Goal: Navigation & Orientation: Find specific page/section

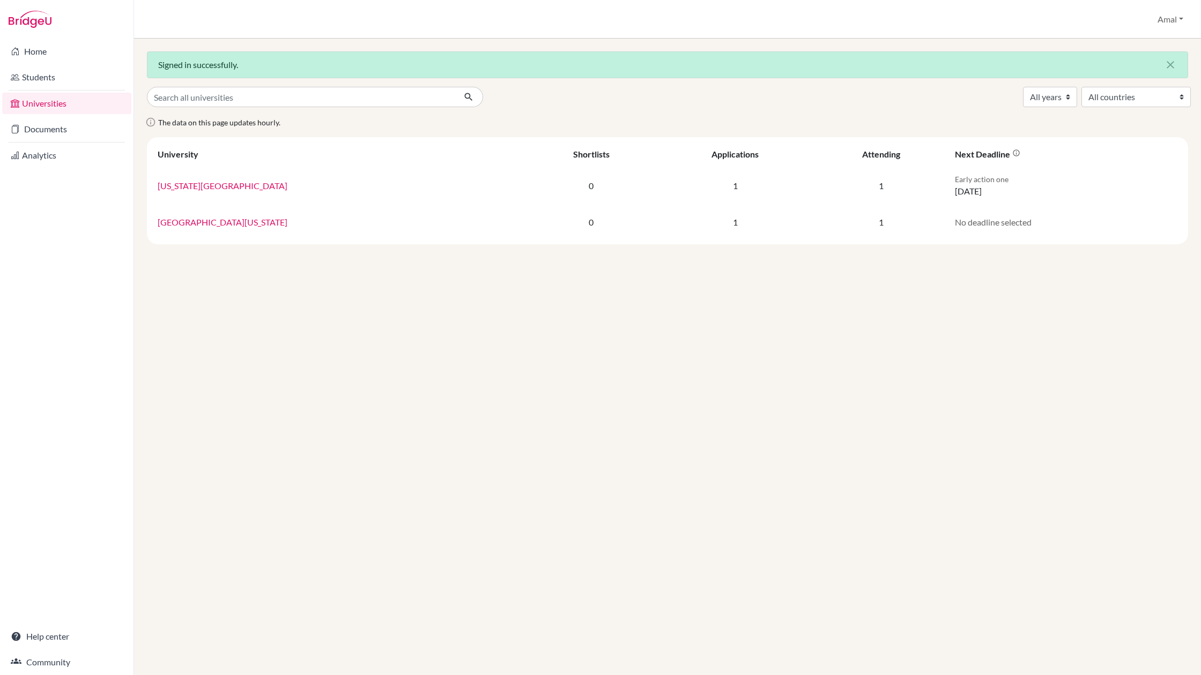
click at [33, 53] on link "Home" at bounding box center [66, 51] width 129 height 21
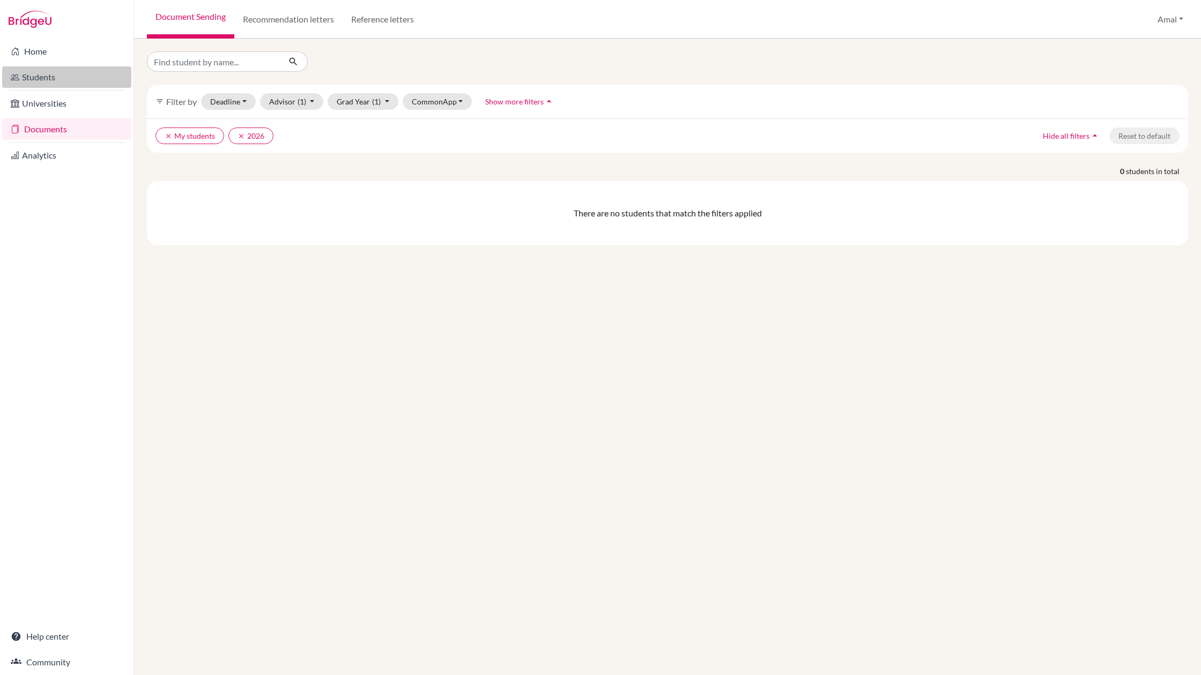
click at [53, 80] on link "Students" at bounding box center [66, 76] width 129 height 21
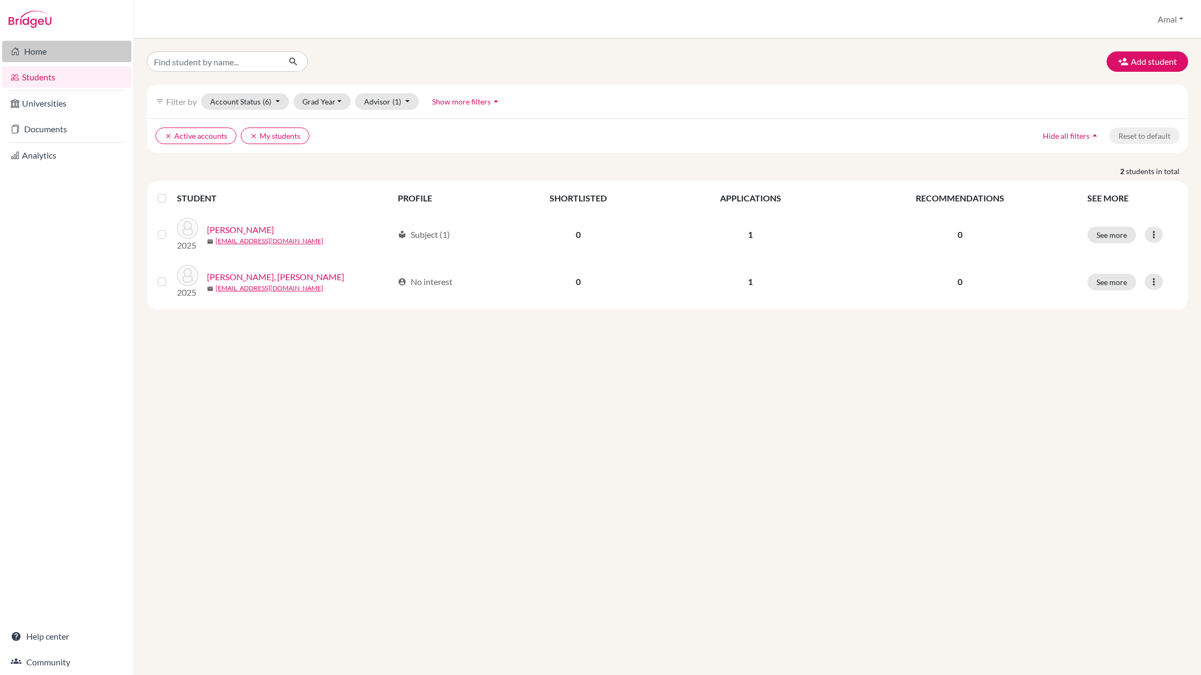
click at [31, 49] on link "Home" at bounding box center [66, 51] width 129 height 21
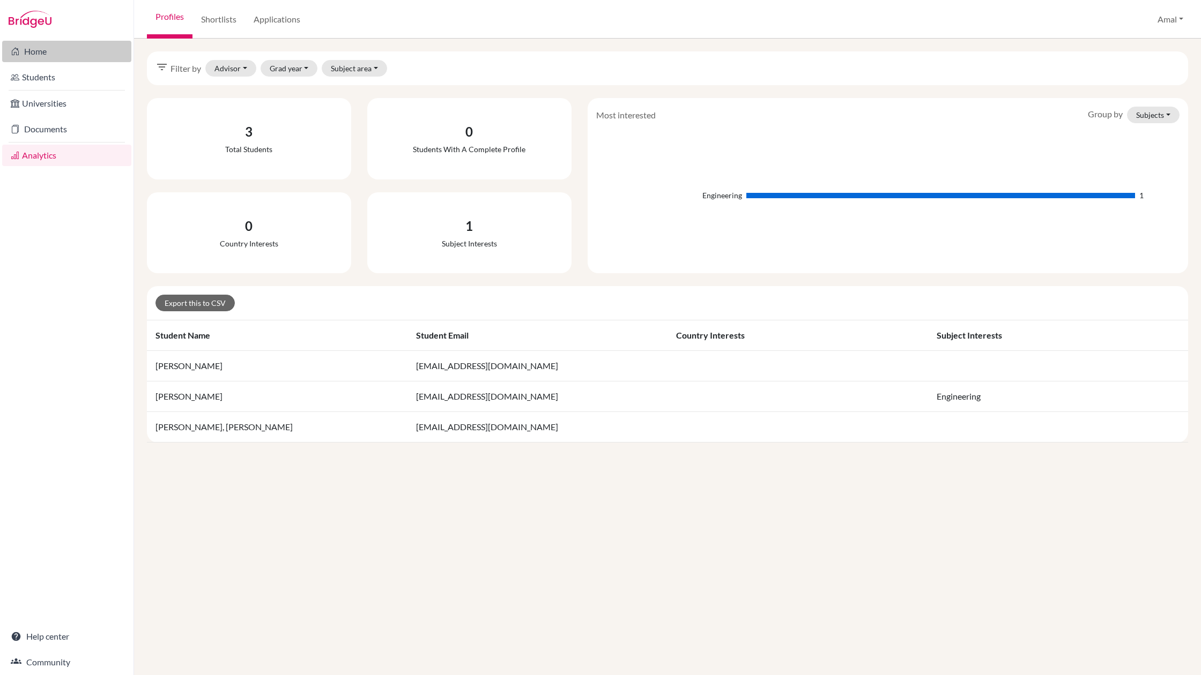
click at [40, 51] on link "Home" at bounding box center [66, 51] width 129 height 21
